Goal: Information Seeking & Learning: Check status

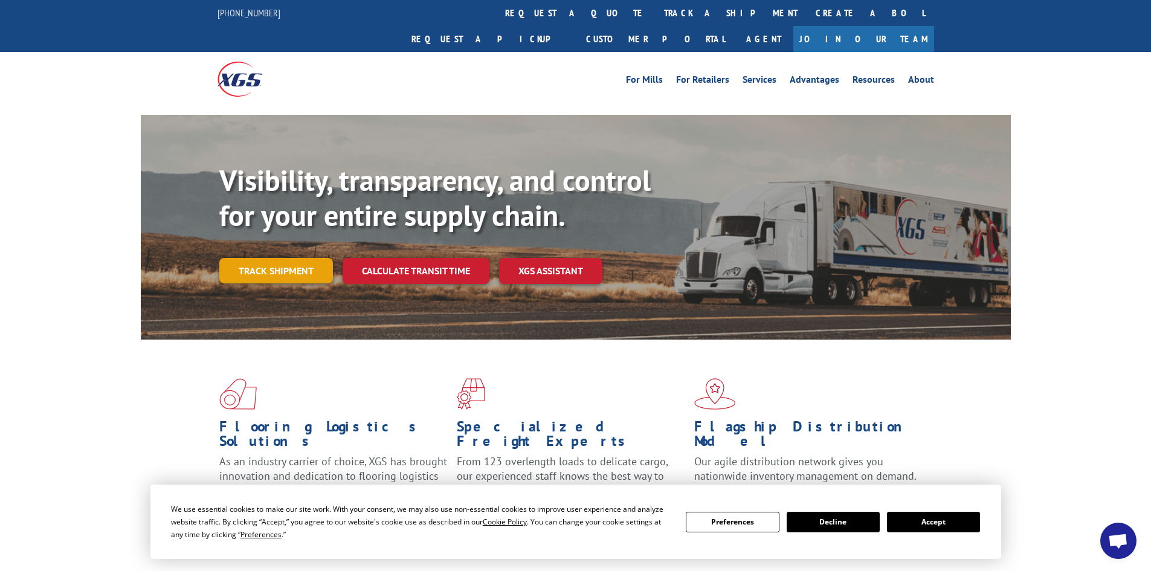
click at [277, 258] on link "Track shipment" at bounding box center [276, 270] width 114 height 25
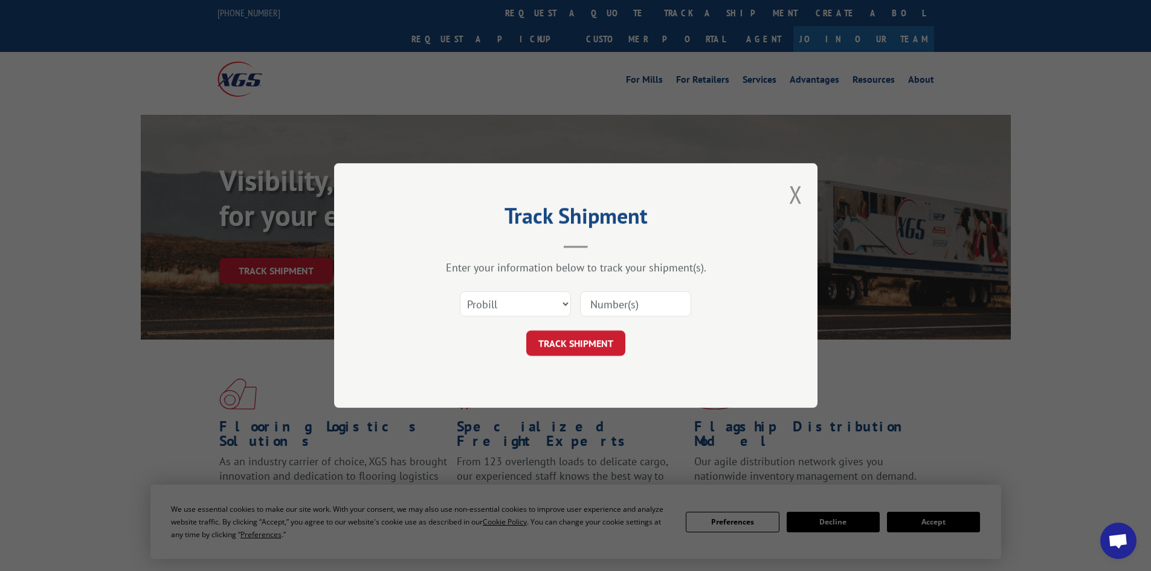
click at [625, 297] on input at bounding box center [635, 303] width 111 height 25
paste input "17594850"
type input "17594850"
click at [576, 341] on button "TRACK SHIPMENT" at bounding box center [575, 342] width 99 height 25
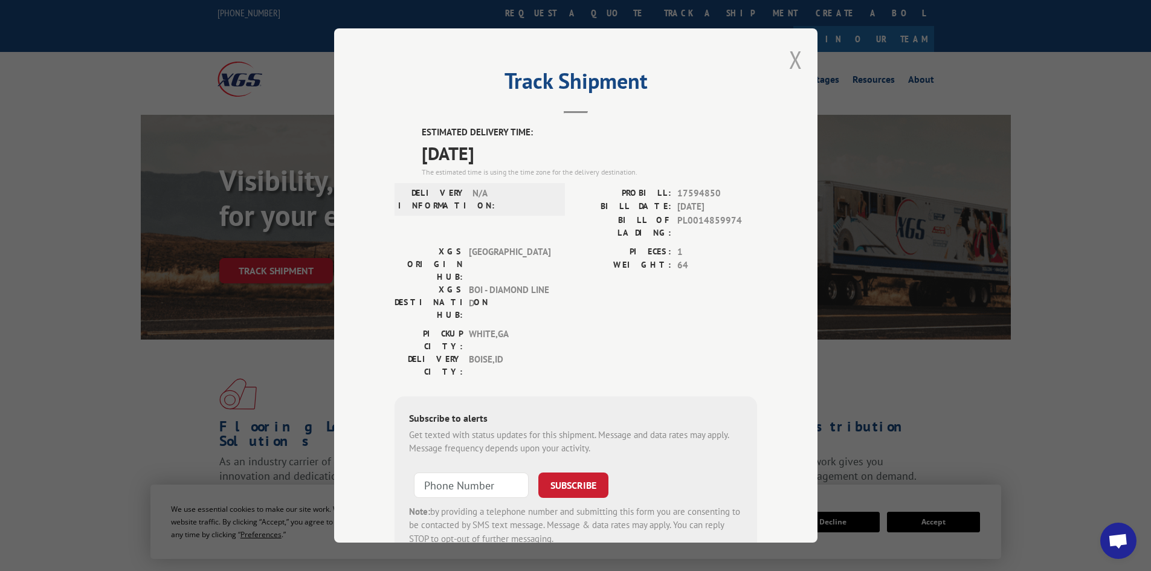
click at [784, 63] on div "Track Shipment ESTIMATED DELIVERY TIME: [DATE] The estimated time is using the …" at bounding box center [575, 285] width 483 height 514
click at [780, 63] on div "Track Shipment ESTIMATED DELIVERY TIME: [DATE] The estimated time is using the …" at bounding box center [575, 285] width 483 height 514
click at [790, 56] on button "Close modal" at bounding box center [795, 59] width 13 height 32
